Goal: Task Accomplishment & Management: Manage account settings

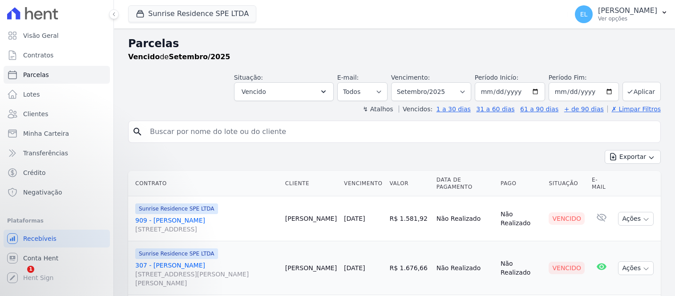
select select
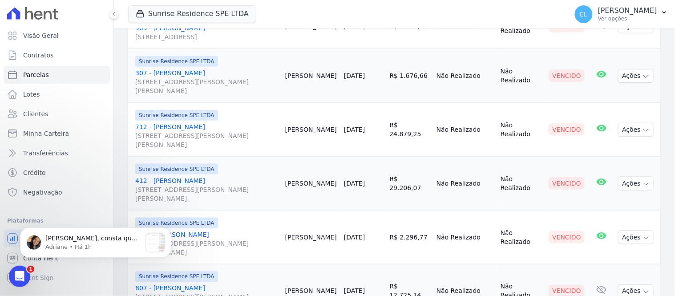
scroll to position [555, 0]
click at [66, 237] on p "[PERSON_NAME], consta que o [PERSON_NAME] recebeu as cobranças:" at bounding box center [93, 238] width 96 height 9
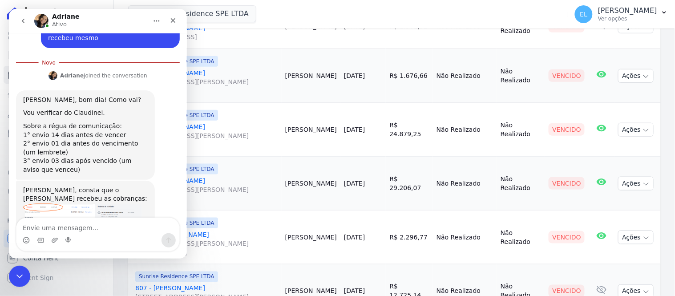
scroll to position [426, 0]
click at [49, 203] on img "Adriane diz…" at bounding box center [82, 235] width 119 height 65
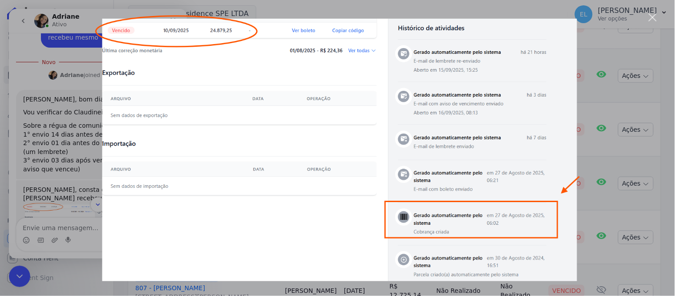
click at [25, 274] on div "Messenger da Intercom" at bounding box center [337, 148] width 675 height 296
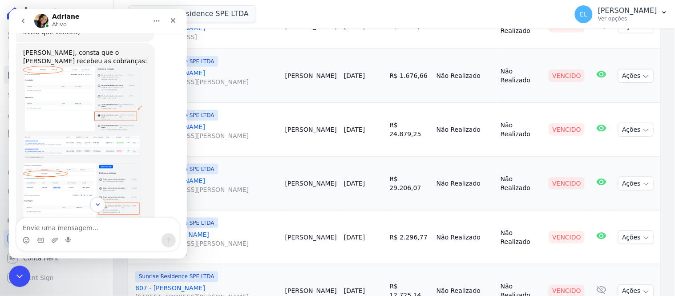
scroll to position [571, 0]
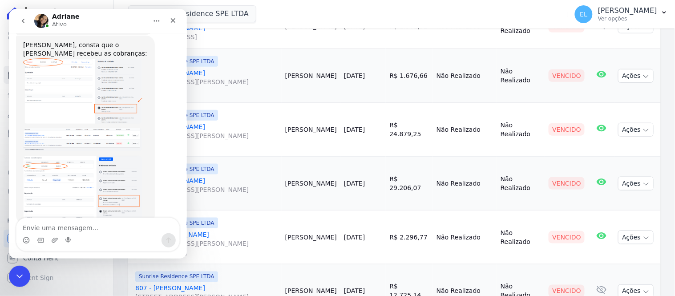
click at [111, 160] on img "Adriane diz…" at bounding box center [82, 186] width 119 height 63
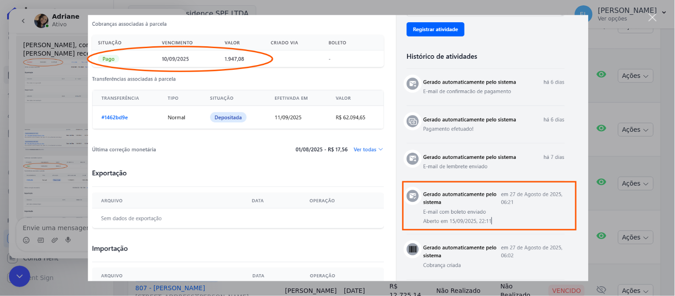
click at [24, 277] on div "Messenger da Intercom" at bounding box center [337, 148] width 675 height 296
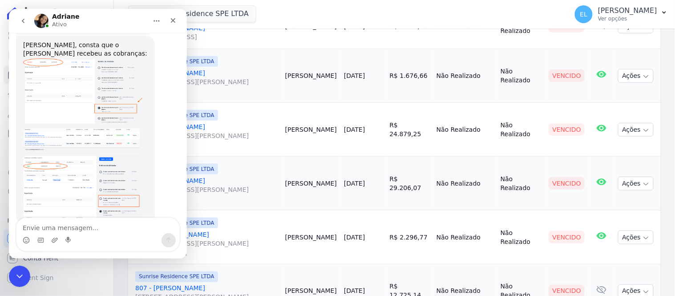
click at [38, 233] on div "Messenger da Intercom" at bounding box center [39, 240] width 7 height 14
click at [42, 225] on textarea "Envie uma mensagem..." at bounding box center [97, 225] width 163 height 15
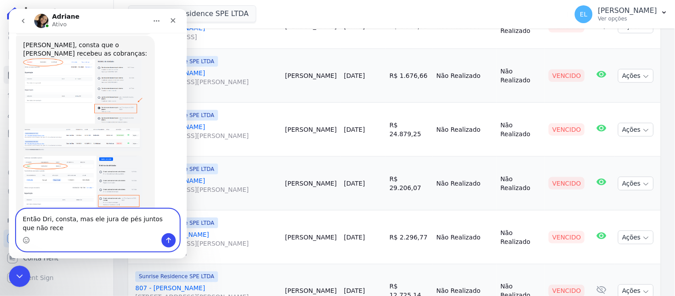
scroll to position [580, 0]
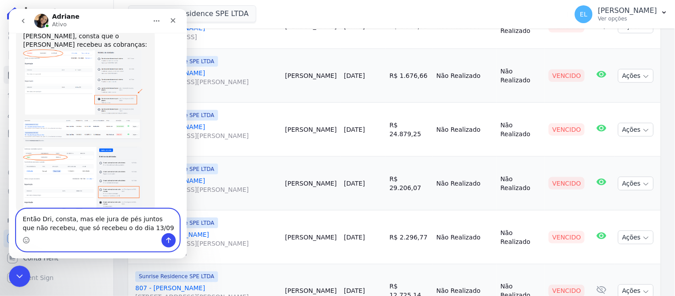
type textarea "Então Dri, consta, mas ele jura de pés juntos que não recebeu, que só recebeu o…"
click at [167, 237] on icon "Enviar uma mensagem" at bounding box center [168, 239] width 7 height 7
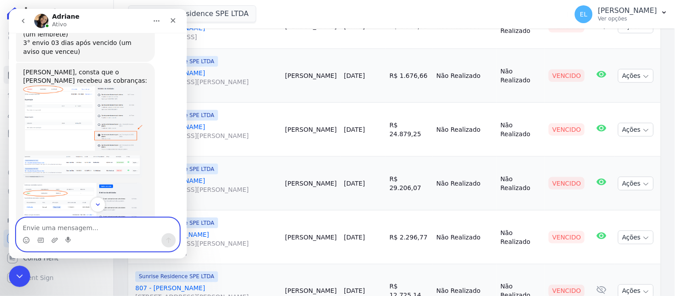
scroll to position [600, 0]
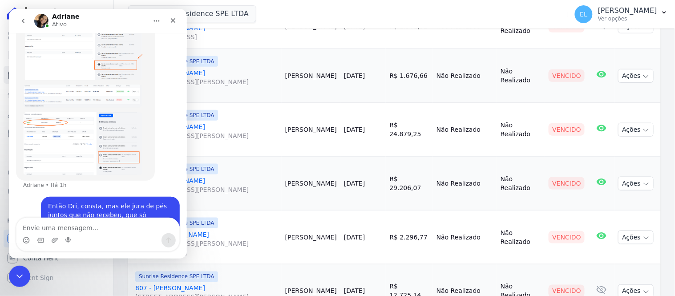
click at [114, 124] on img "Adriane diz…" at bounding box center [82, 143] width 119 height 63
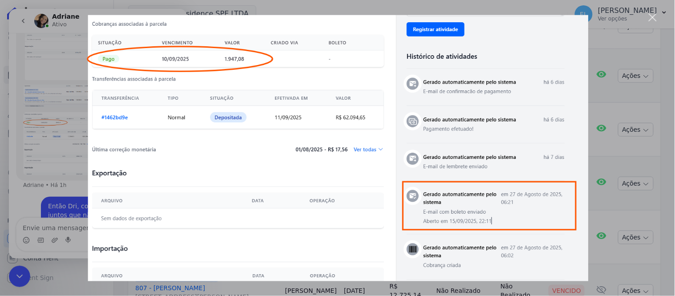
click at [18, 276] on div "Messenger da Intercom" at bounding box center [337, 148] width 675 height 296
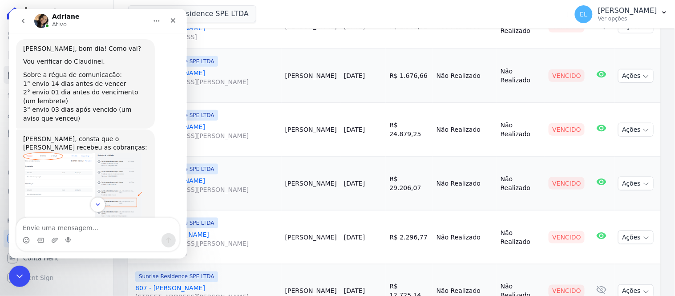
scroll to position [516, 0]
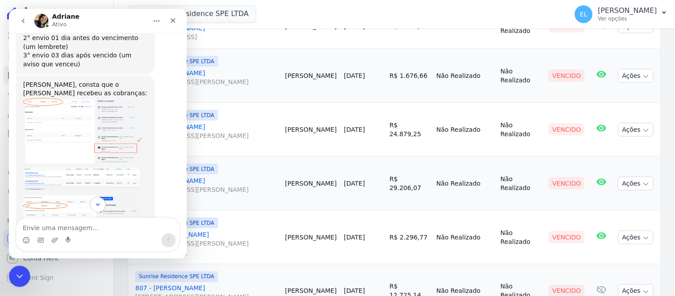
click at [100, 101] on img "Adriane diz…" at bounding box center [82, 129] width 119 height 65
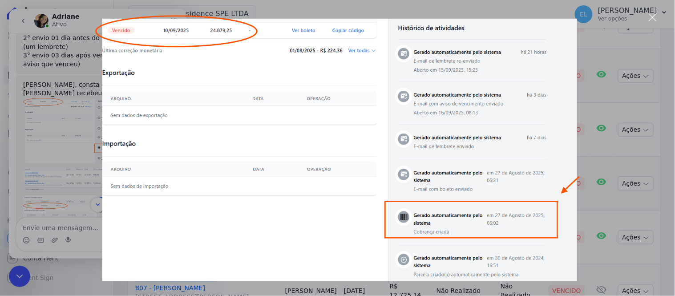
click at [659, 14] on div "Messenger da Intercom" at bounding box center [337, 148] width 675 height 296
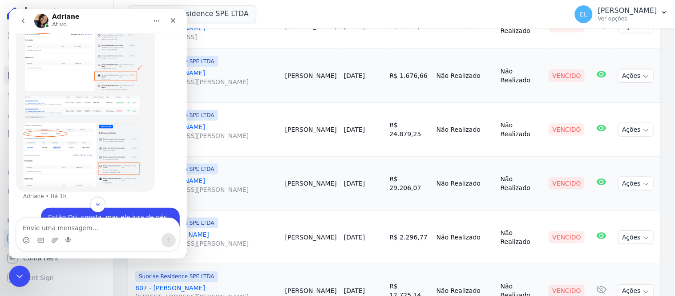
scroll to position [600, 0]
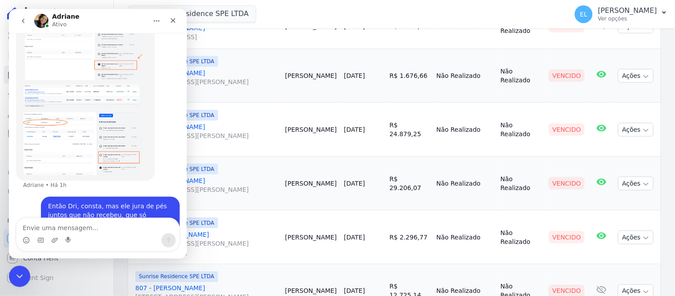
click at [108, 128] on img "Adriane diz…" at bounding box center [82, 143] width 119 height 63
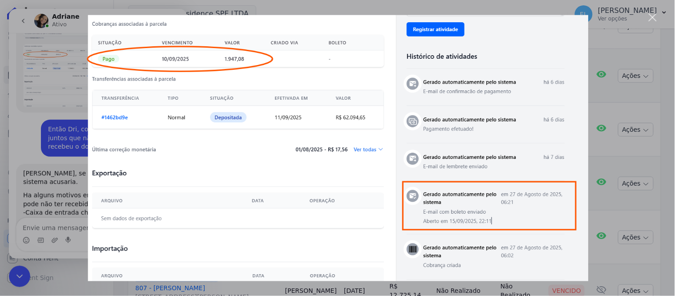
scroll to position [674, 0]
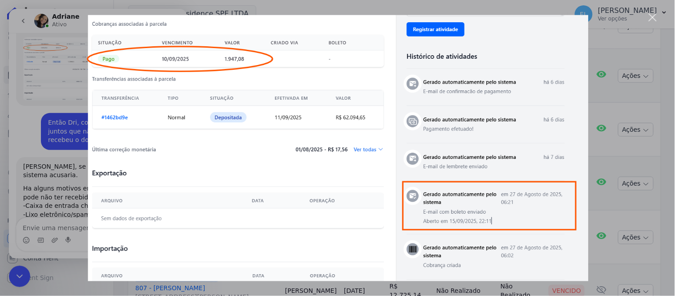
click at [654, 16] on div "Fechar" at bounding box center [653, 17] width 8 height 8
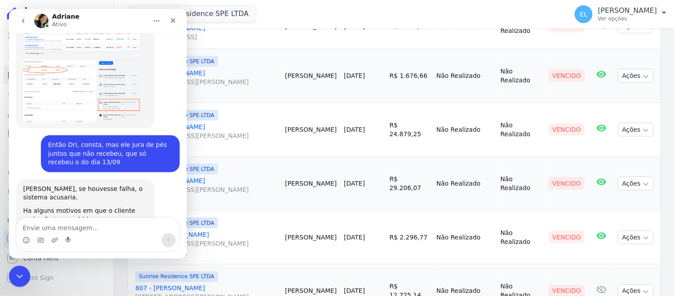
scroll to position [674, 0]
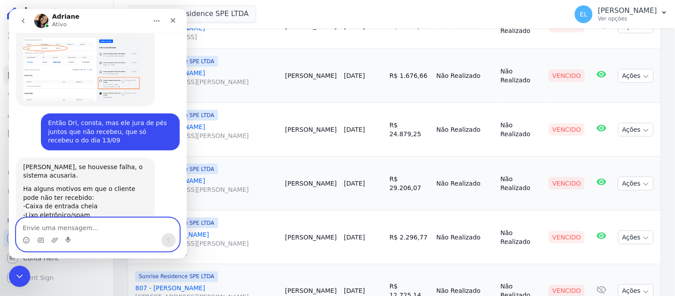
click at [68, 232] on textarea "Envie uma mensagem..." at bounding box center [97, 225] width 163 height 15
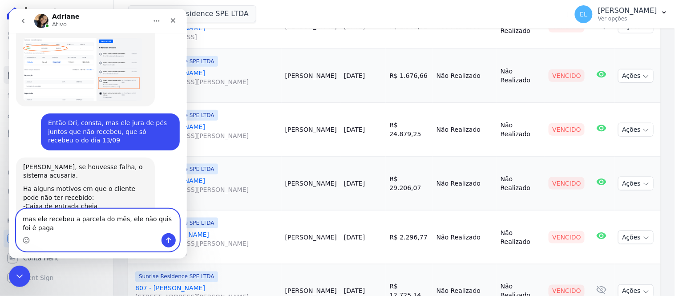
scroll to position [683, 0]
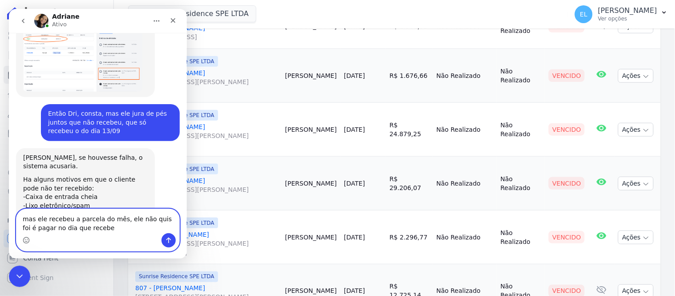
type textarea "mas ele recebeu a parcela do mês, ele não quis foi é pagar no dia que recebeu"
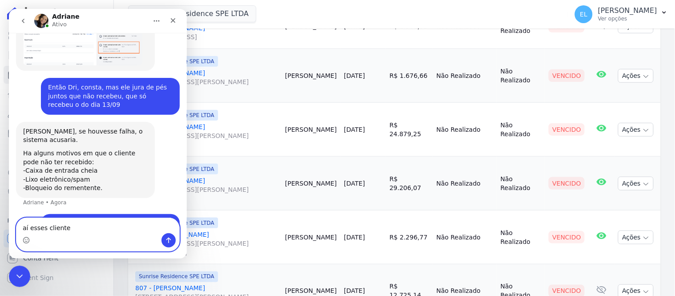
type textarea "aí esses clientes"
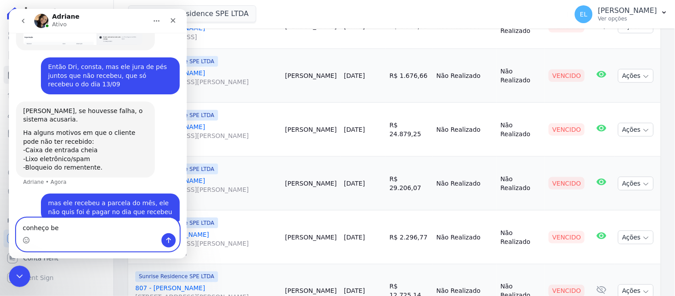
type textarea "conheço bem"
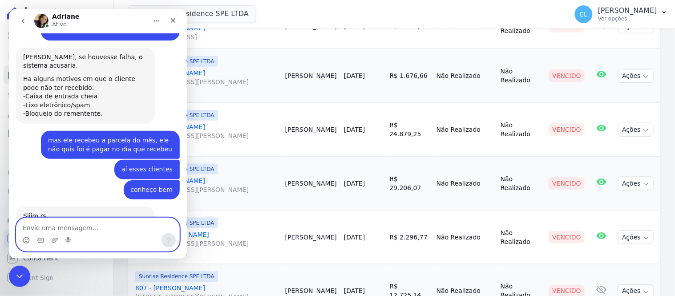
scroll to position [803, 0]
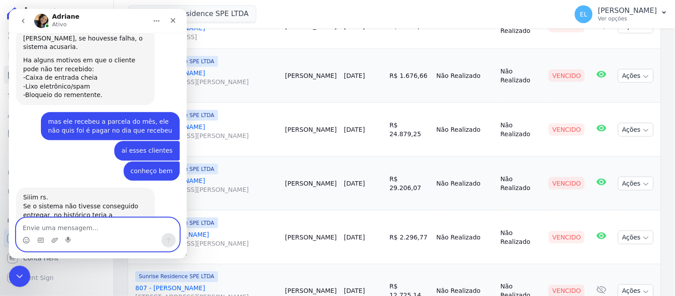
click at [120, 227] on textarea "Envie uma mensagem..." at bounding box center [97, 225] width 163 height 15
type textarea "entendi, está bem Dri, obrigada!"
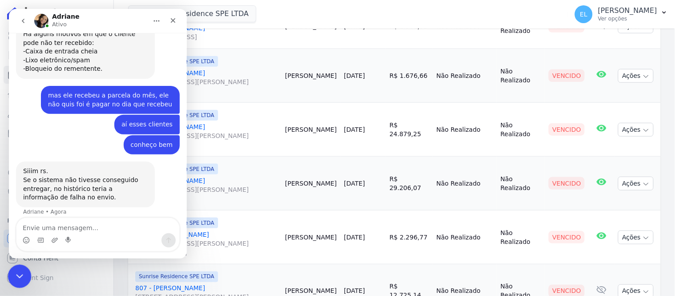
click at [18, 272] on icon "Encerramento do Messenger da Intercom" at bounding box center [18, 275] width 11 height 11
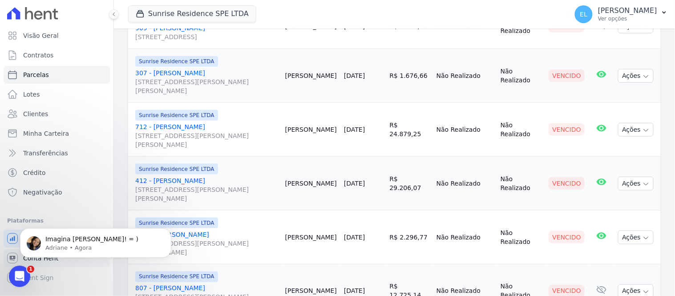
scroll to position [856, 0]
click at [165, 230] on button "Dismiss notification" at bounding box center [169, 231] width 12 height 12
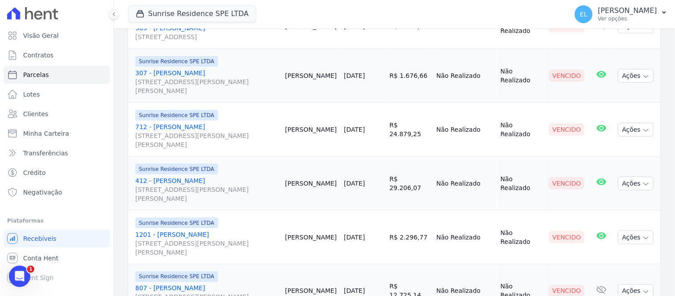
click at [204, 180] on link "412 - [PERSON_NAME] [STREET_ADDRESS][PERSON_NAME] Maringá" at bounding box center [206, 189] width 143 height 27
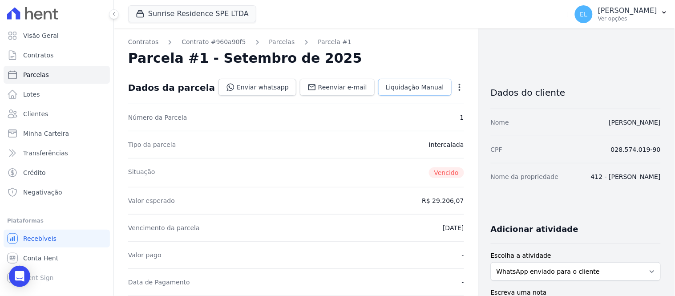
click at [408, 88] on span "Liquidação Manual" at bounding box center [415, 87] width 58 height 9
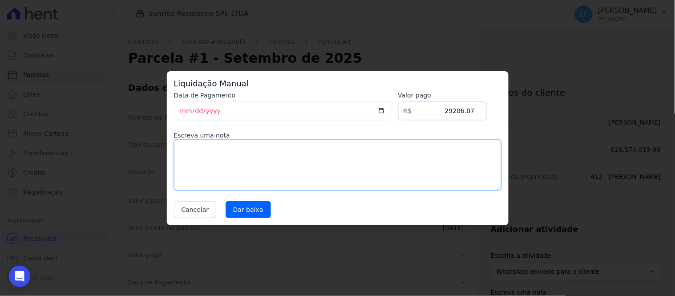
click at [238, 158] on textarea at bounding box center [338, 165] width 328 height 51
type textarea "PAGO VIA PIX"
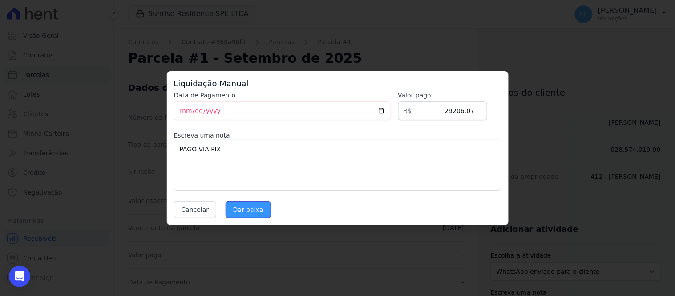
click at [231, 210] on input "Dar baixa" at bounding box center [248, 209] width 45 height 17
